Goal: Information Seeking & Learning: Learn about a topic

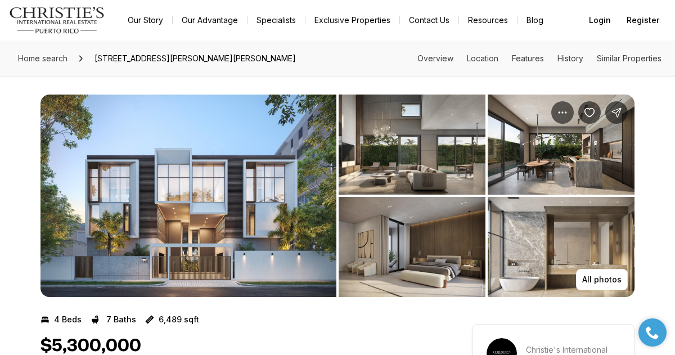
scroll to position [106, 0]
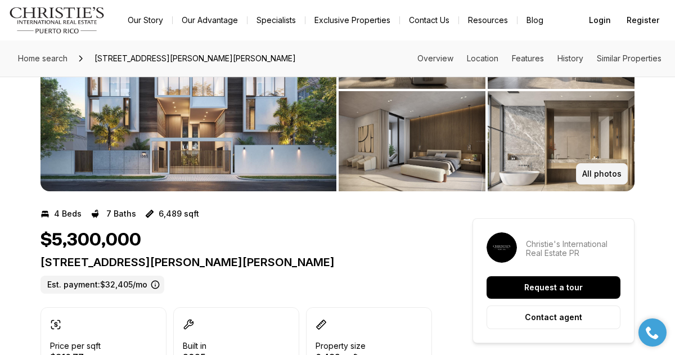
click at [592, 164] on button "All photos" at bounding box center [602, 173] width 52 height 21
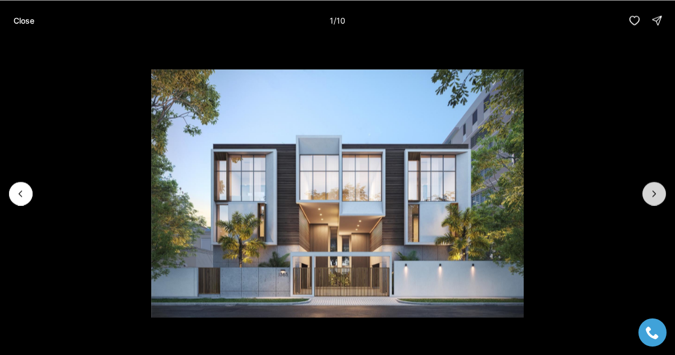
click at [658, 195] on icon "Next slide" at bounding box center [654, 193] width 11 height 11
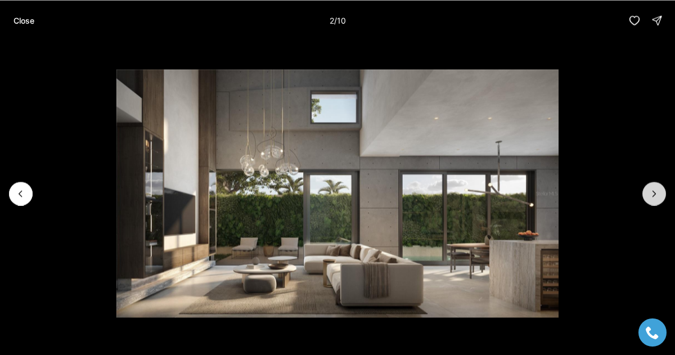
click at [658, 195] on icon "Next slide" at bounding box center [654, 193] width 11 height 11
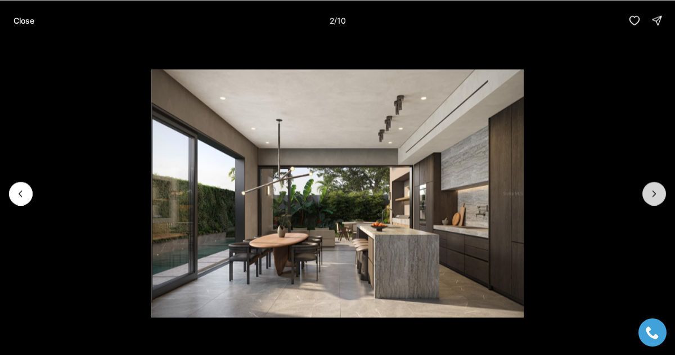
click at [658, 195] on icon "Next slide" at bounding box center [654, 193] width 11 height 11
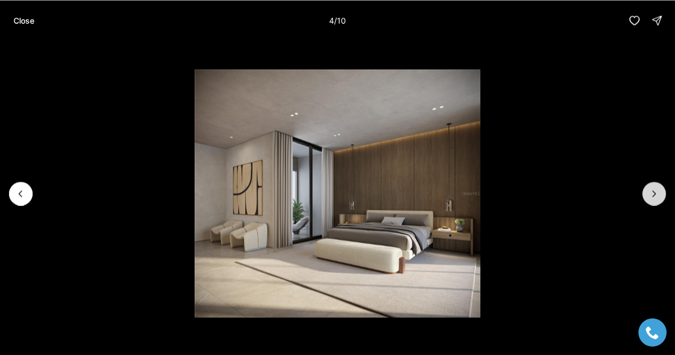
click at [658, 195] on icon "Next slide" at bounding box center [654, 193] width 11 height 11
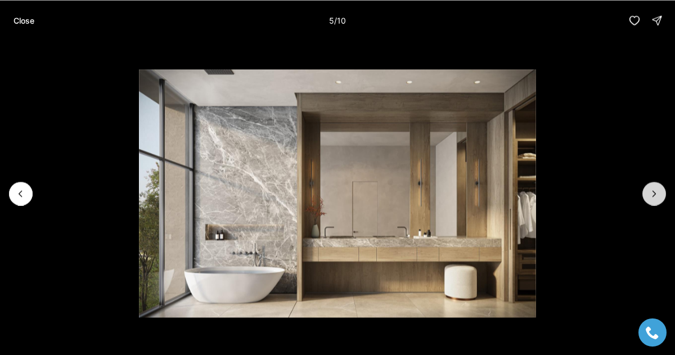
click at [658, 195] on icon "Next slide" at bounding box center [654, 193] width 11 height 11
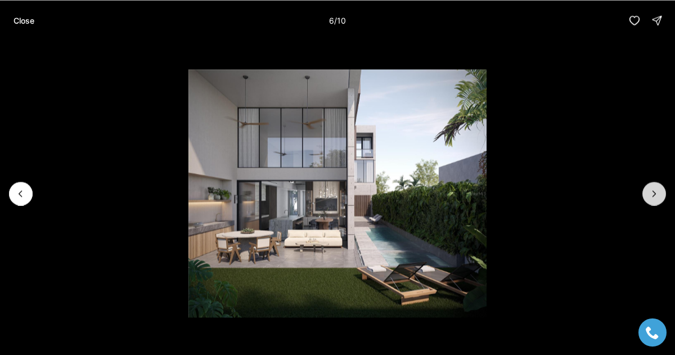
click at [658, 195] on icon "Next slide" at bounding box center [654, 193] width 11 height 11
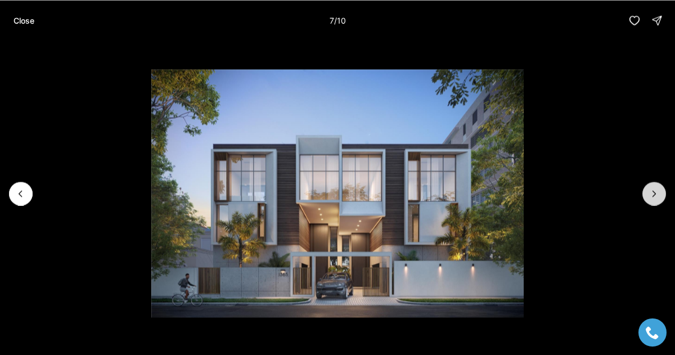
click at [658, 195] on icon "Next slide" at bounding box center [654, 193] width 11 height 11
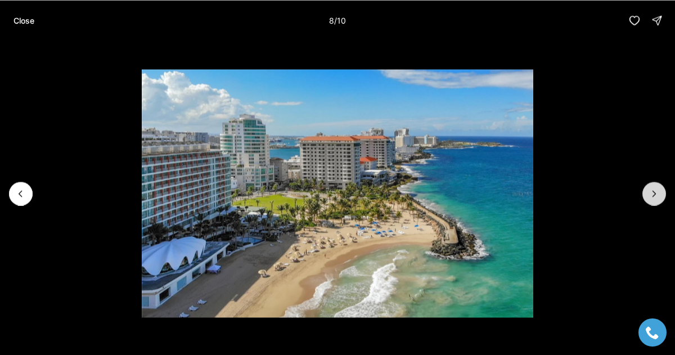
click at [658, 195] on icon "Next slide" at bounding box center [654, 193] width 11 height 11
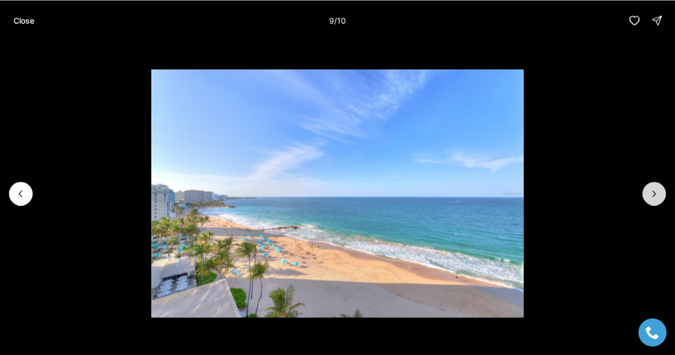
click at [658, 195] on icon "Next slide" at bounding box center [654, 193] width 11 height 11
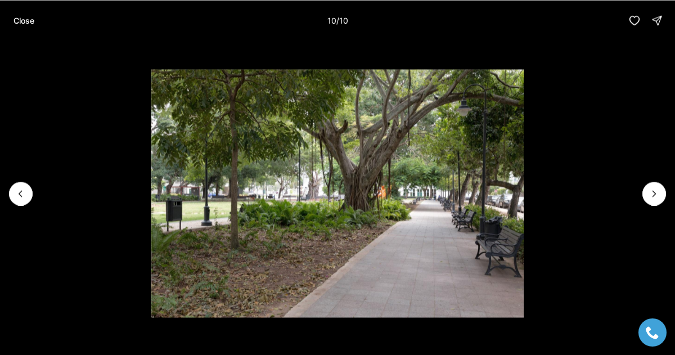
click at [658, 194] on div at bounding box center [654, 194] width 24 height 24
click at [26, 25] on p "Close" at bounding box center [24, 20] width 21 height 9
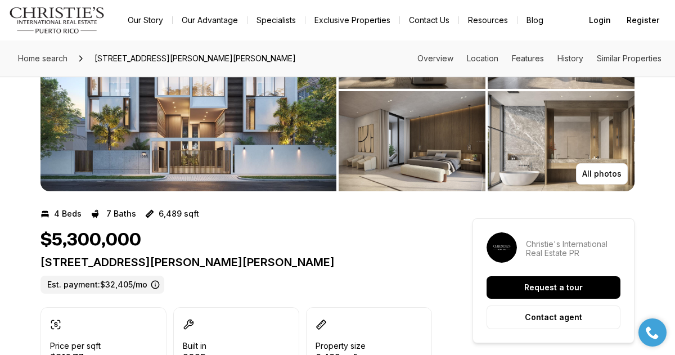
scroll to position [0, 0]
